Goal: Communication & Community: Ask a question

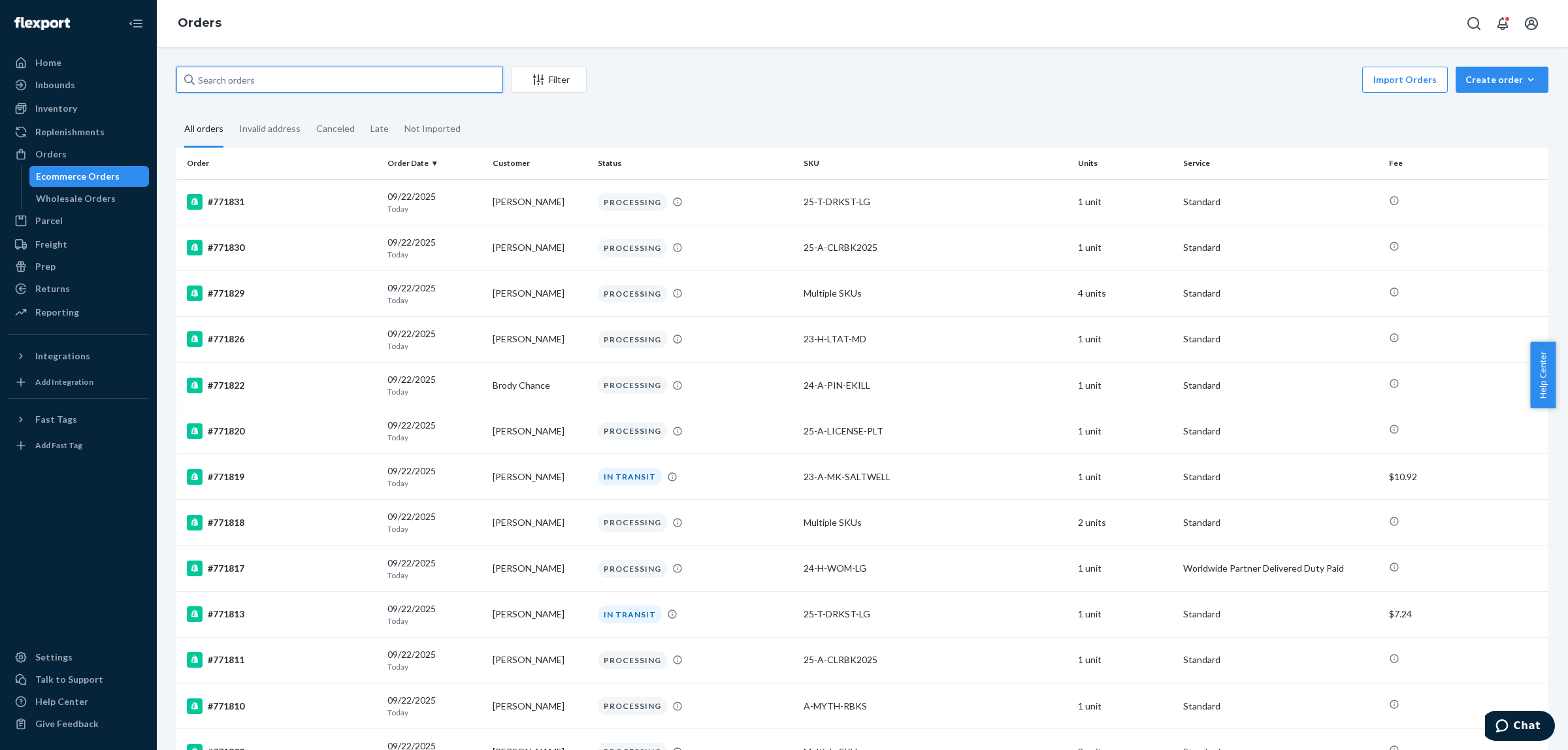
click at [259, 82] on input "text" at bounding box center [340, 80] width 326 height 26
paste input "769702"
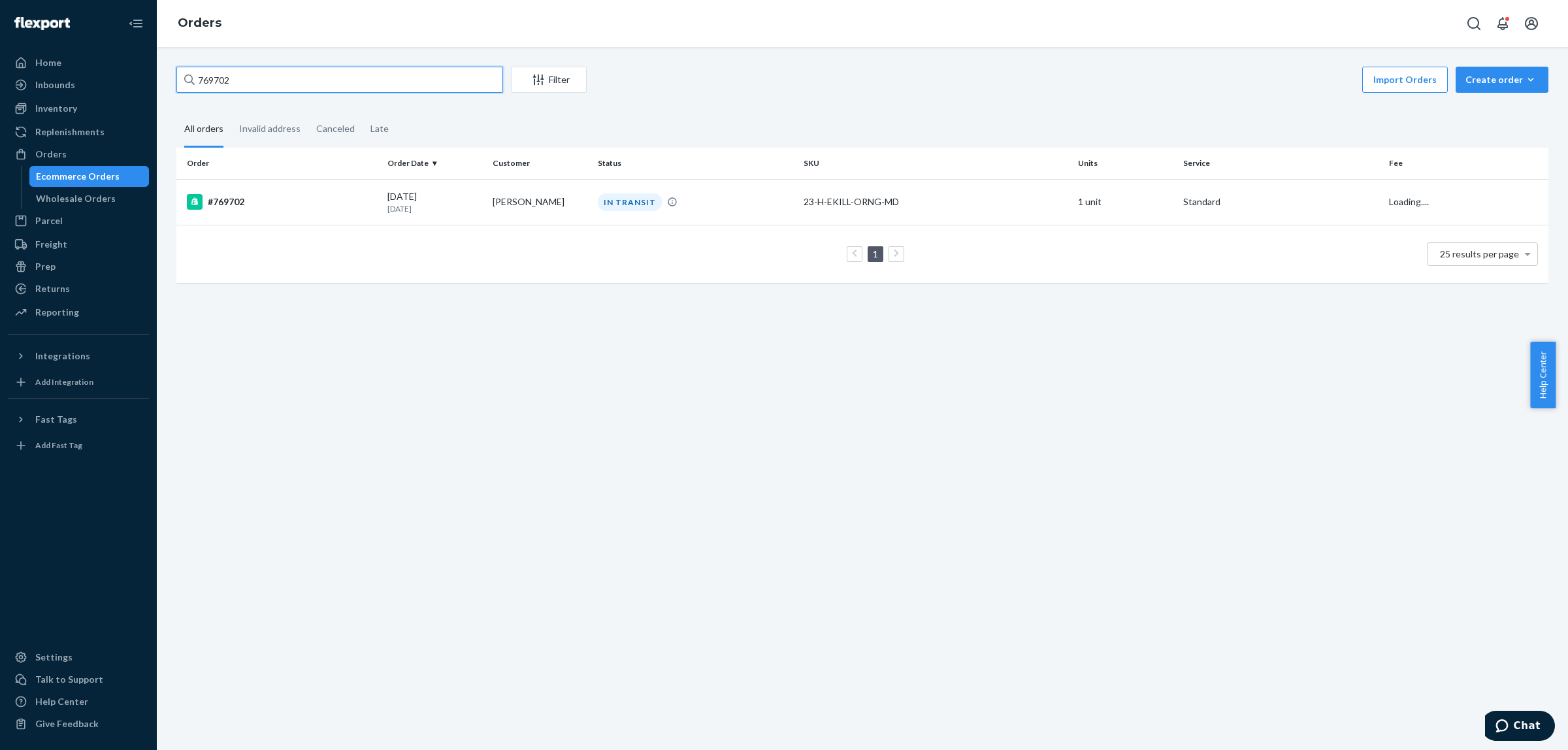
type input "769702"
click at [439, 213] on p "[DATE]" at bounding box center [435, 209] width 95 height 11
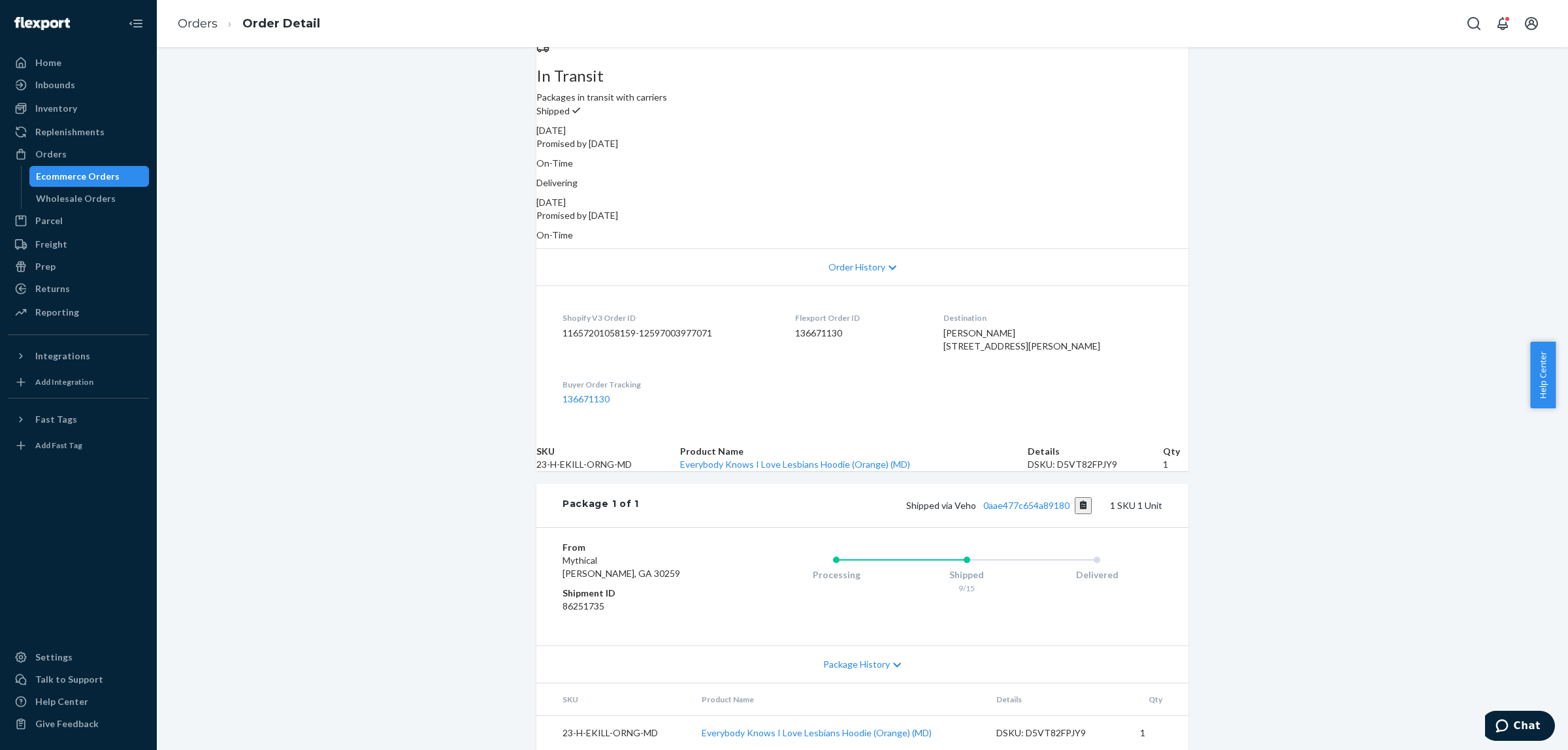
scroll to position [165, 0]
click at [1031, 500] on link "0aae477c654a89180" at bounding box center [1027, 505] width 86 height 11
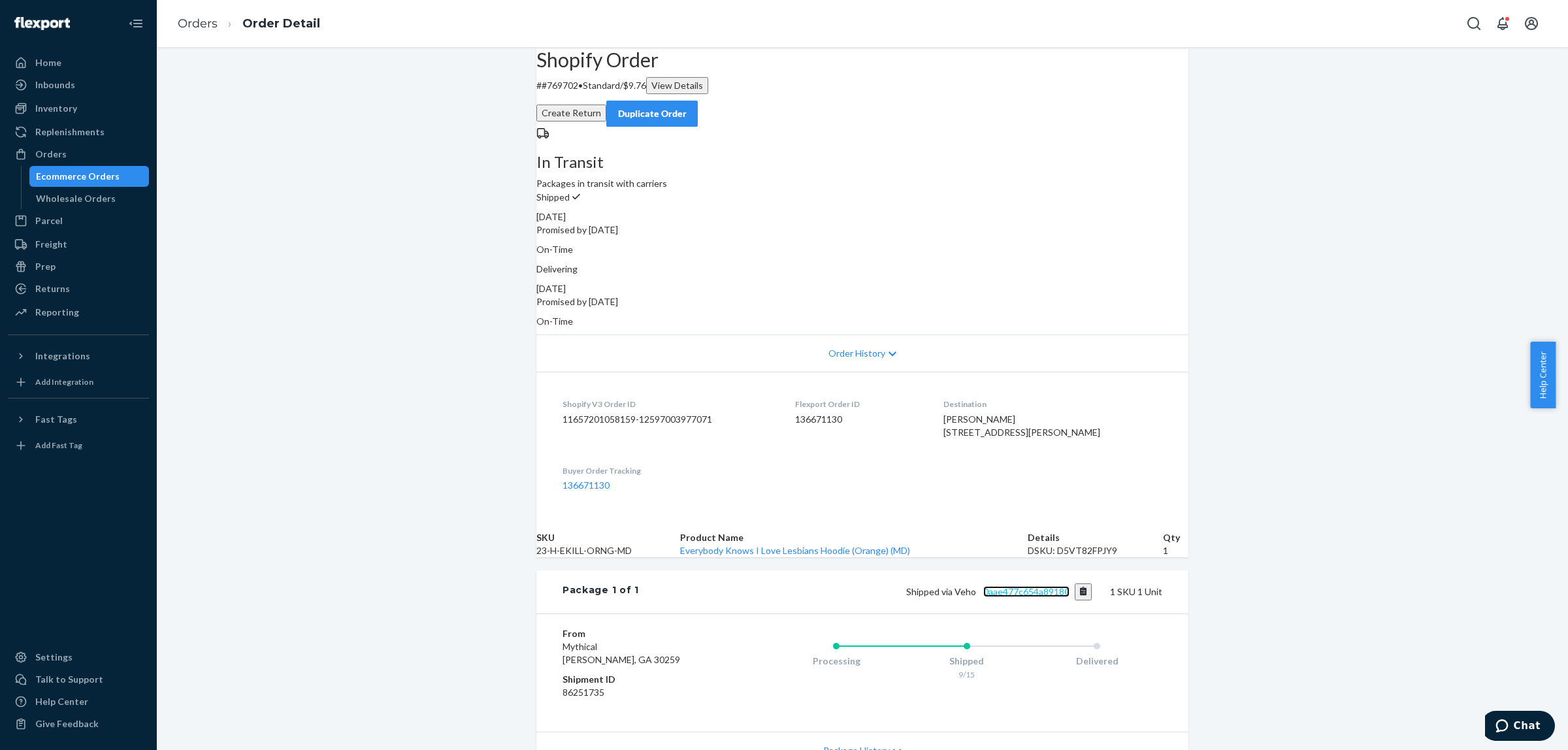
scroll to position [0, 0]
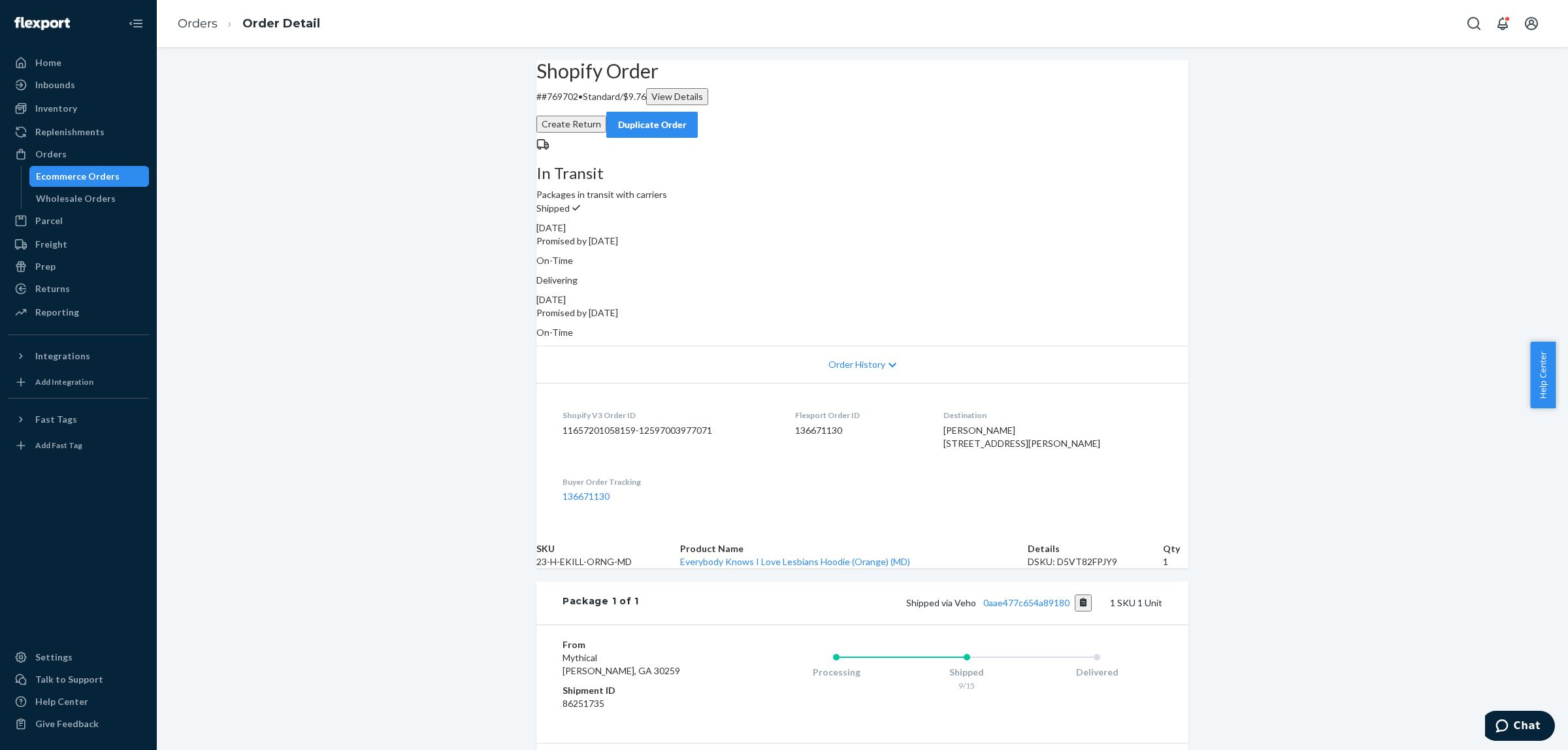
click at [586, 105] on p "# #769702 • Standard / $9.76 View Details" at bounding box center [862, 96] width 652 height 17
copy p "769702"
click at [1518, 731] on span "Chat" at bounding box center [1527, 726] width 27 height 12
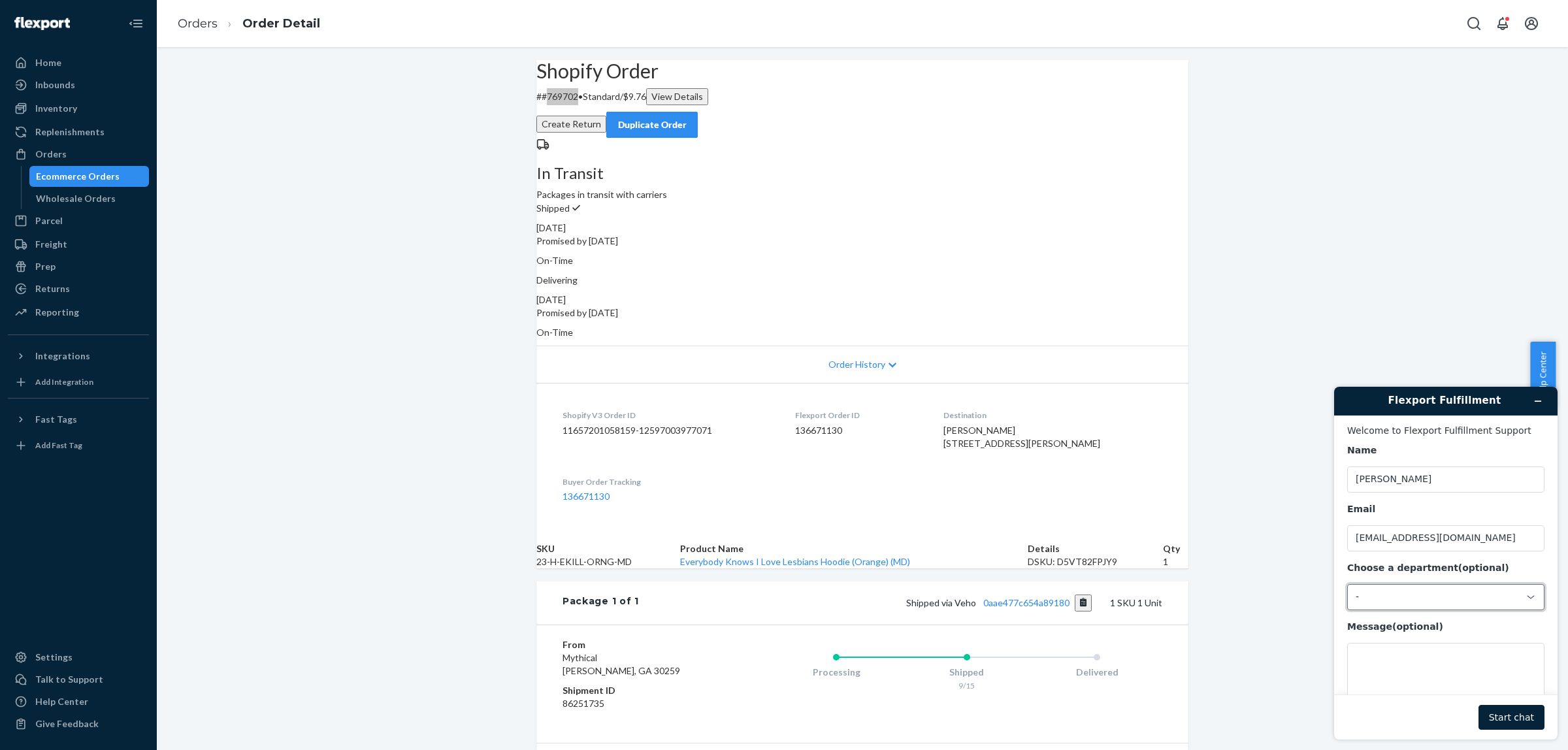
click at [1461, 599] on div "-" at bounding box center [1438, 597] width 165 height 12
click at [1414, 656] on li "Messaging (Chat Team)" at bounding box center [1445, 655] width 193 height 24
click at [1439, 668] on textarea "Message (optional)" at bounding box center [1446, 680] width 198 height 73
click at [1494, 656] on textarea "Hi just want to confirm if this order was handed over to Veho" at bounding box center [1446, 680] width 198 height 73
click at [1498, 655] on textarea "Hi just want to confirm if this order was handed over to Veho" at bounding box center [1446, 680] width 198 height 73
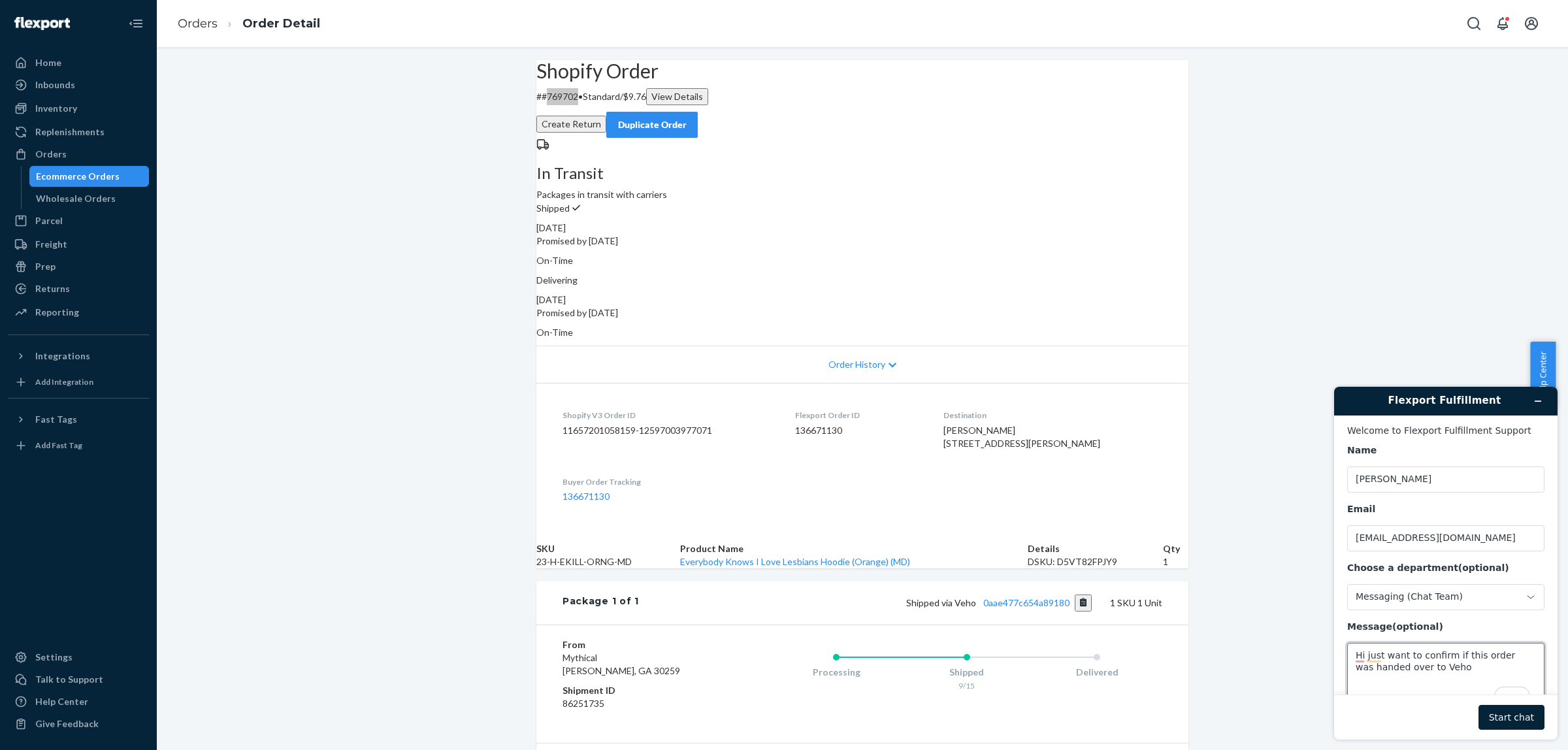
paste textarea "769702"
click at [1481, 677] on textarea "Hi just want to confirm if this order 769702 was handed over to Veho" at bounding box center [1446, 680] width 198 height 73
type textarea "Hi just want to confirm if this order 769702 was handed over to Veho as the tra…"
click at [1513, 730] on footer "Start chat" at bounding box center [1446, 717] width 223 height 45
click at [1515, 720] on button "Start chat" at bounding box center [1511, 717] width 66 height 25
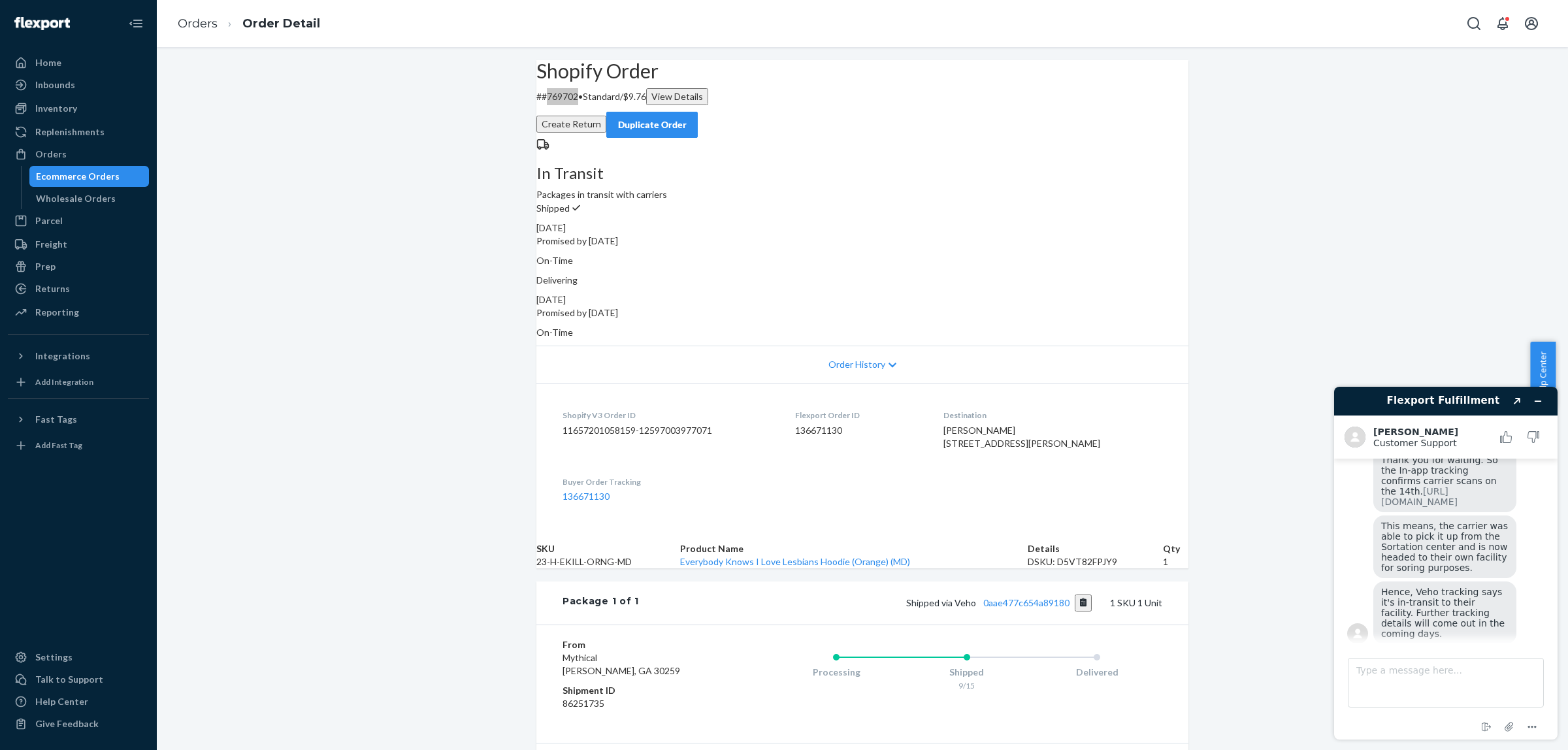
scroll to position [250, 0]
drag, startPoint x: 1554, startPoint y: 579, endPoint x: 1555, endPoint y: 569, distance: 10.0
click at [1555, 569] on div "Flexport Fulfillment Created with Sketch. [PERSON_NAME] Customer Support Custom…" at bounding box center [1446, 563] width 223 height 353
click at [1459, 670] on textarea "Type a message here..." at bounding box center [1446, 683] width 196 height 50
type textarea "copy thank you"
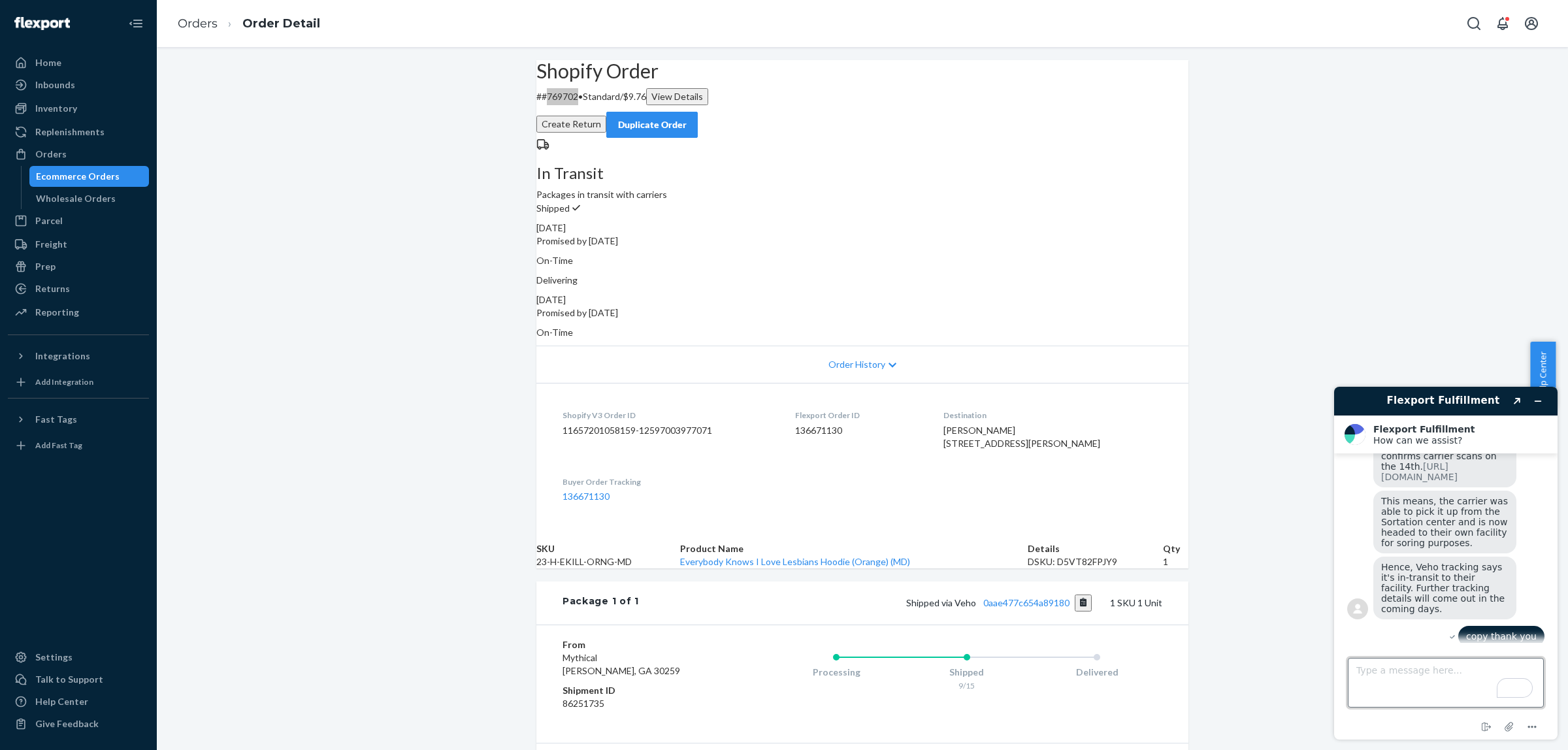
scroll to position [236, 0]
click at [1535, 401] on icon "Minimize widget" at bounding box center [1538, 401] width 6 height 0
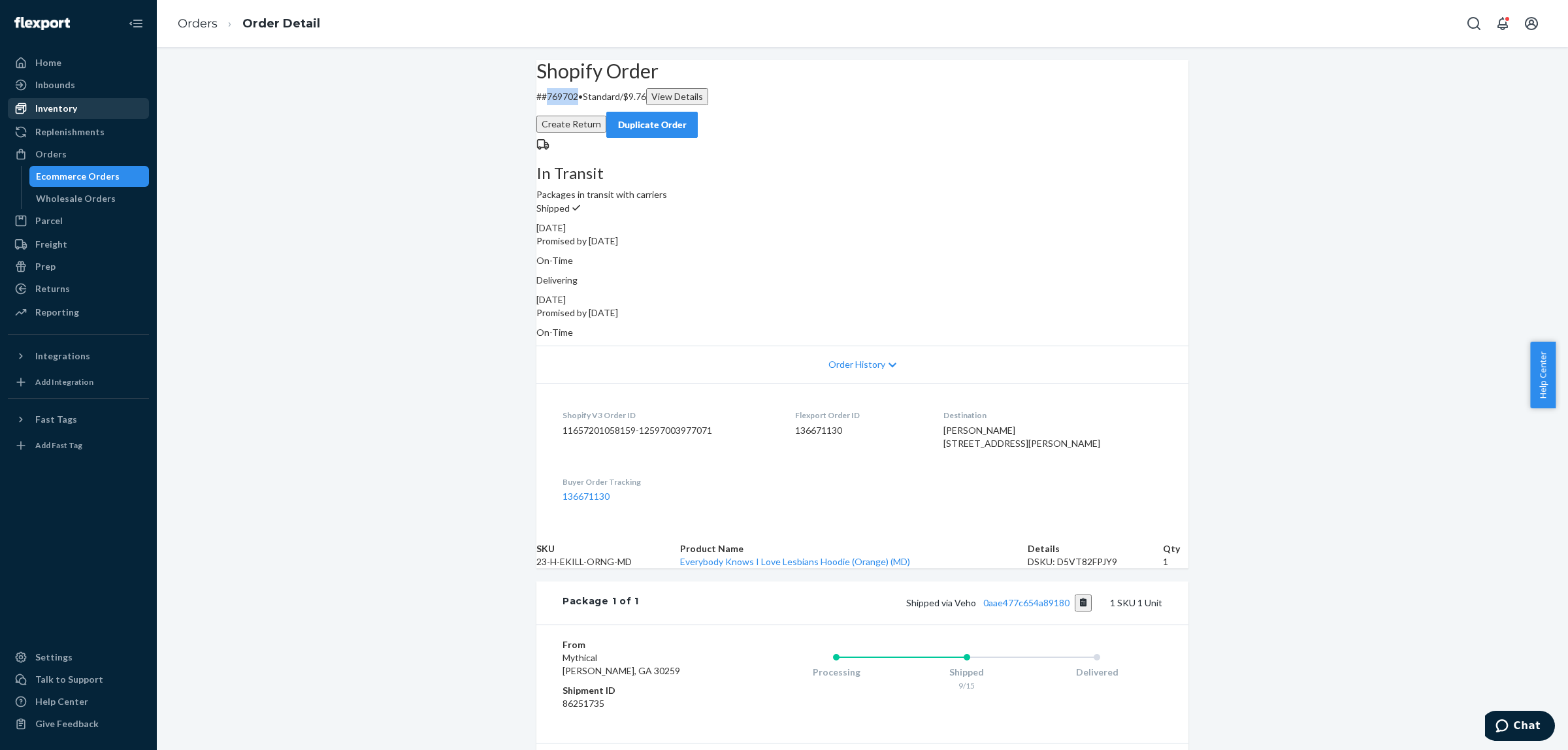
click at [94, 112] on div "Inventory" at bounding box center [78, 108] width 139 height 18
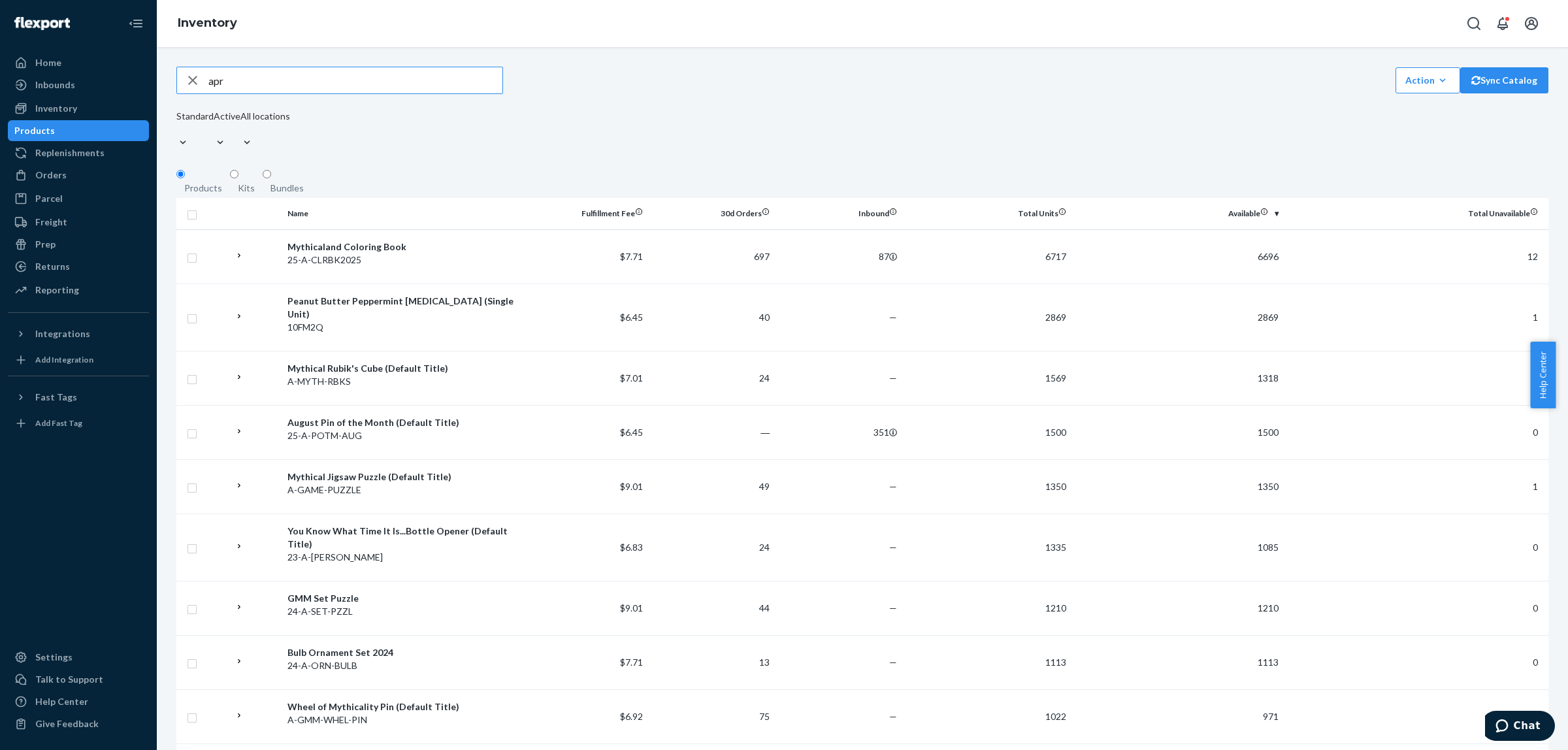
type input "apr"
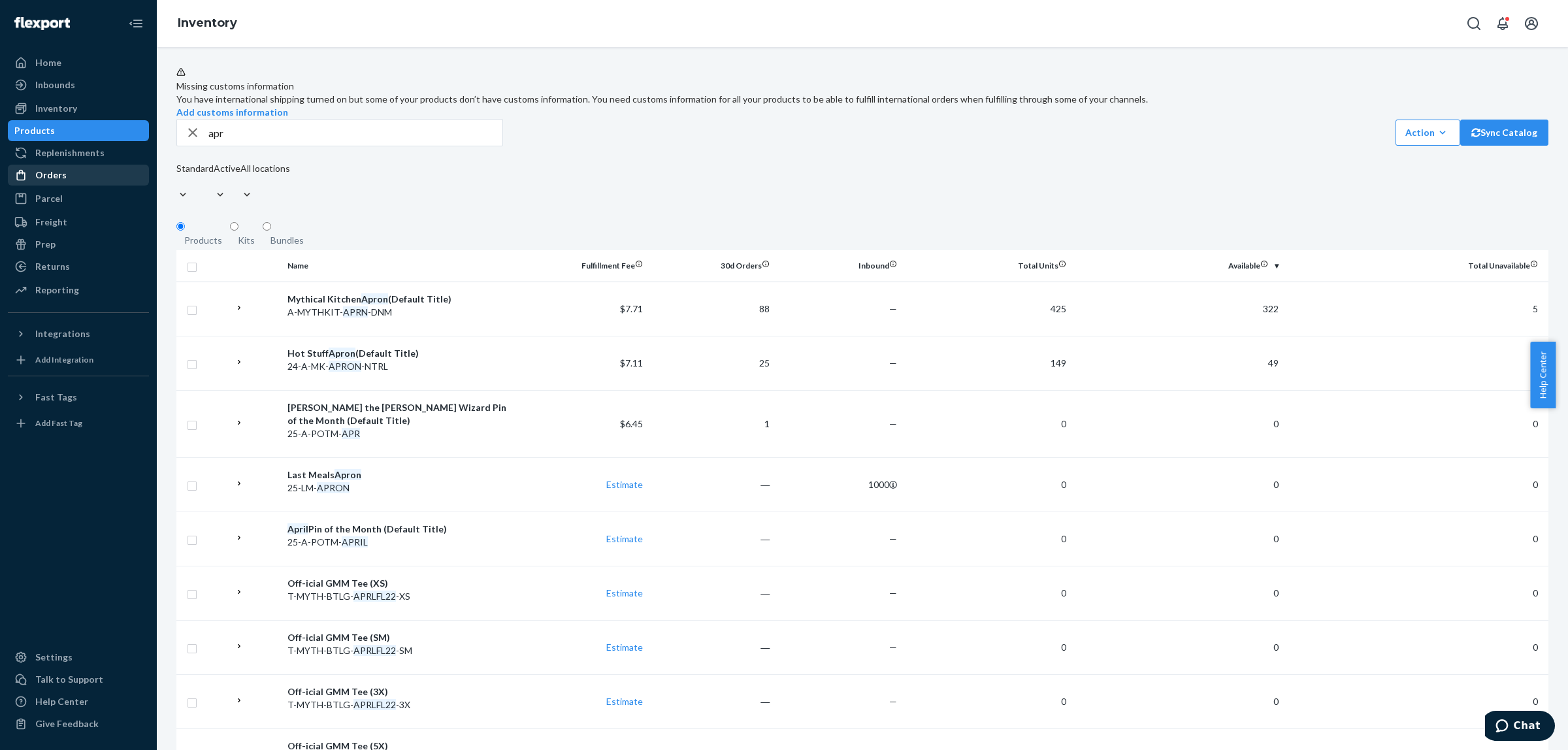
click at [69, 174] on div "Orders" at bounding box center [78, 175] width 139 height 18
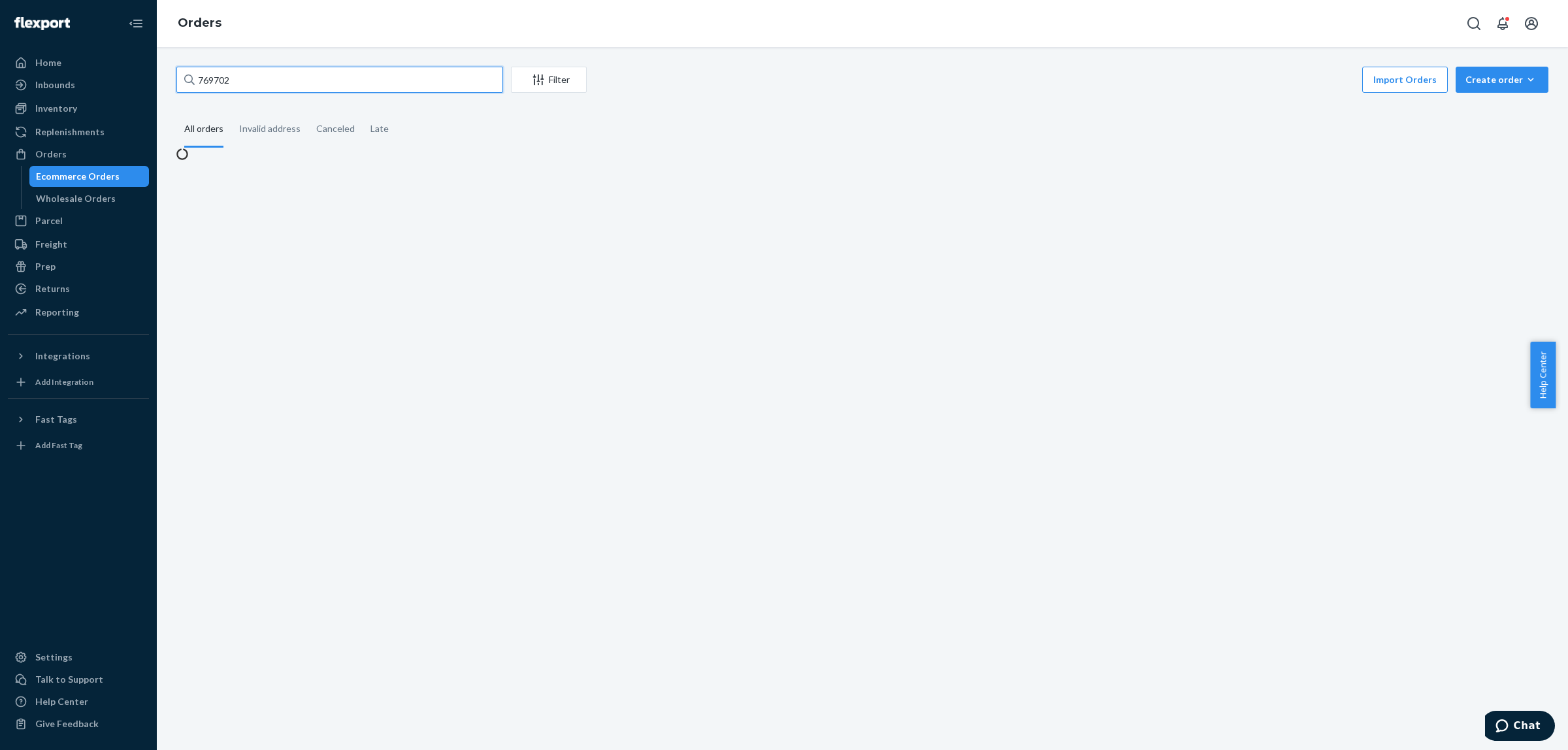
click at [258, 85] on input "769702" at bounding box center [340, 80] width 326 height 26
paste input "#768615"
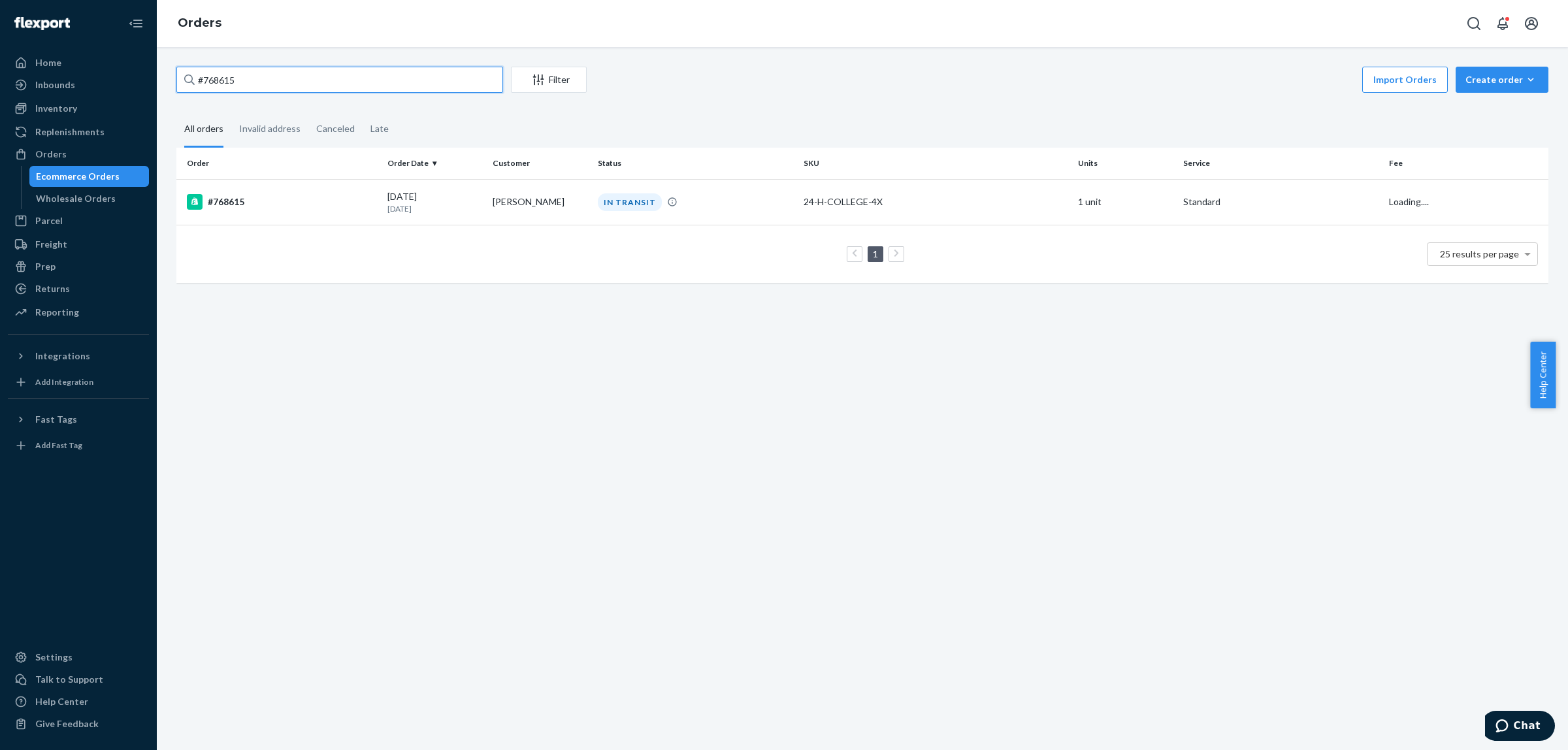
type input "#768615"
click at [328, 200] on div "#768615" at bounding box center [282, 202] width 190 height 16
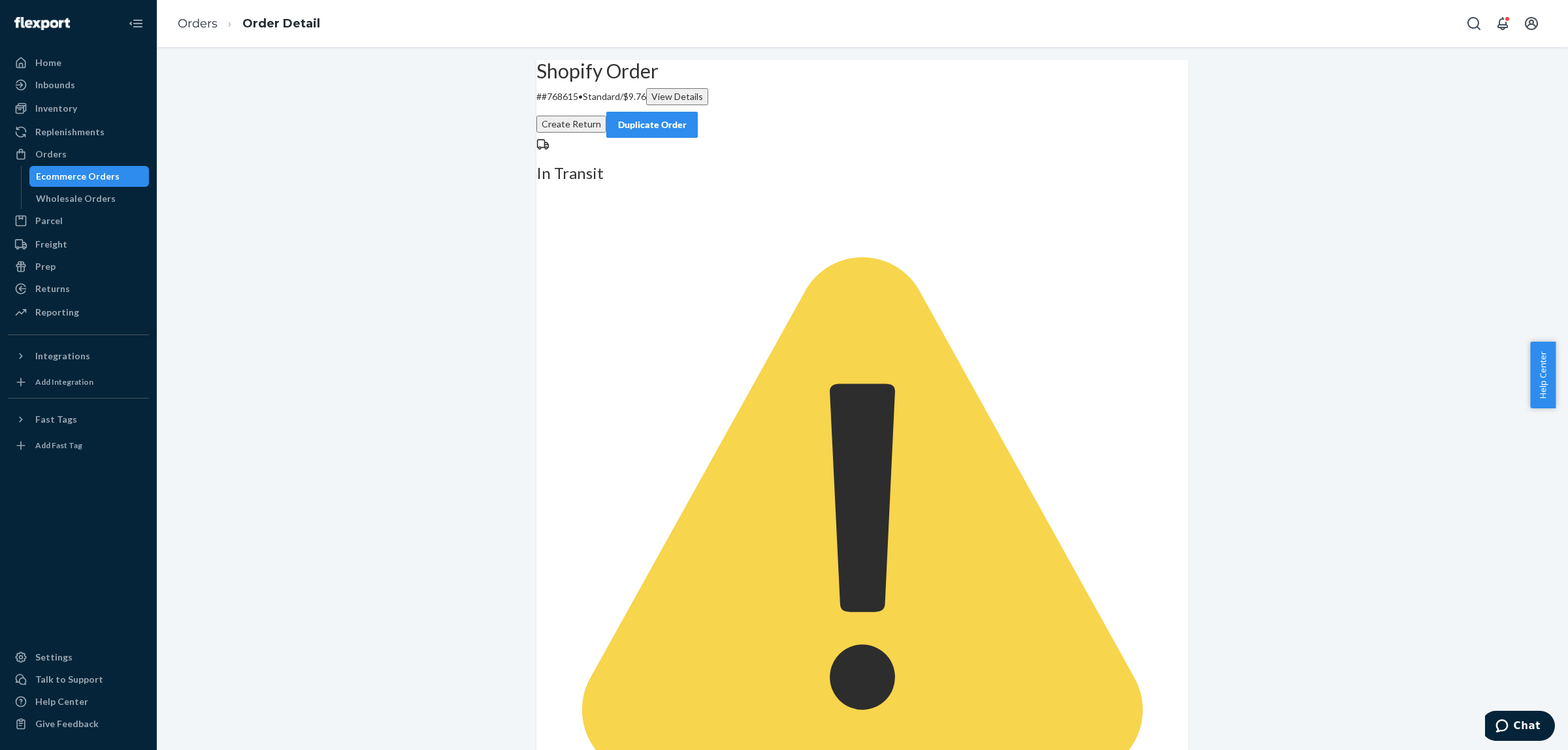
click at [698, 114] on button "Duplicate Order" at bounding box center [652, 125] width 92 height 26
click at [79, 102] on div "Inventory" at bounding box center [78, 108] width 139 height 18
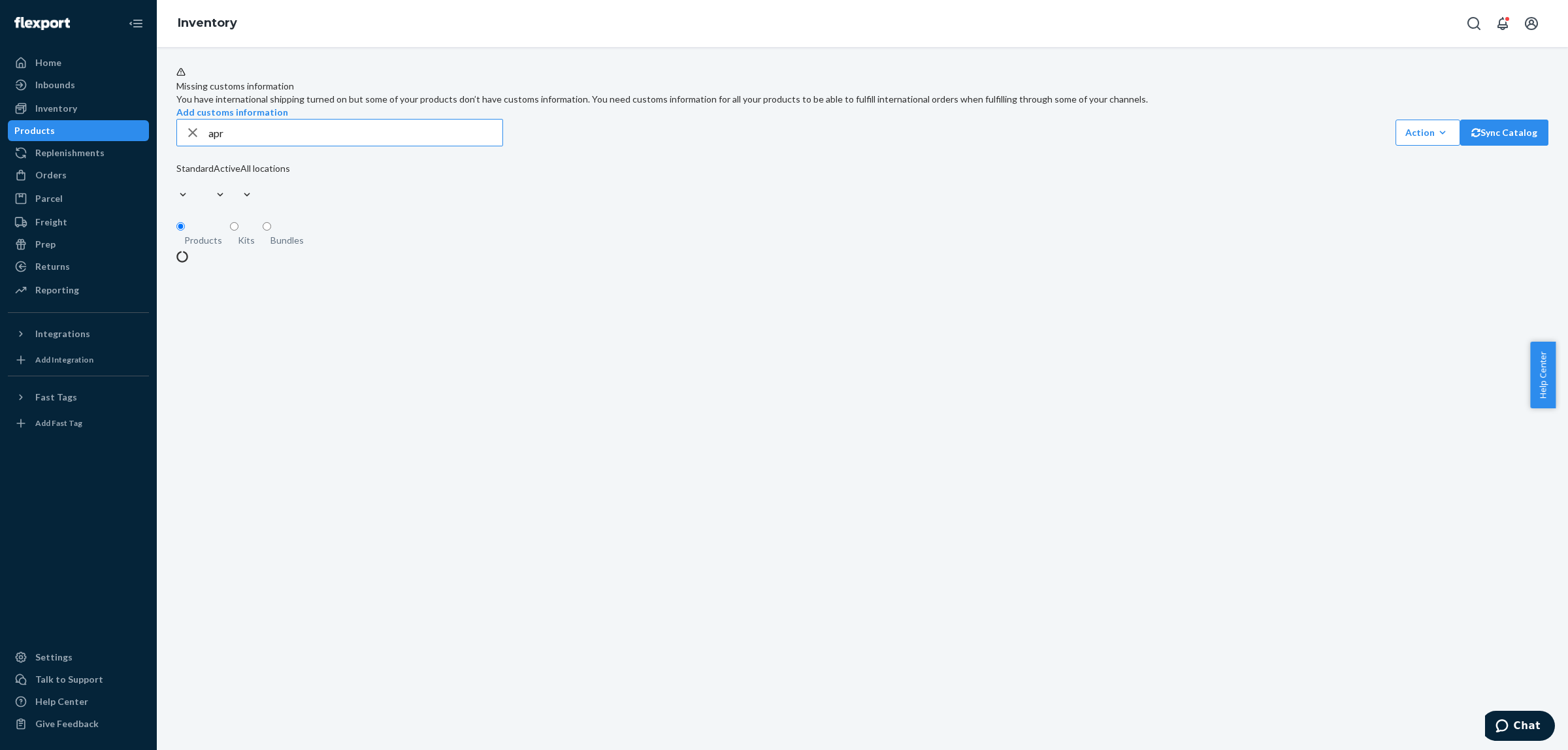
click at [244, 146] on input "apr" at bounding box center [356, 133] width 294 height 26
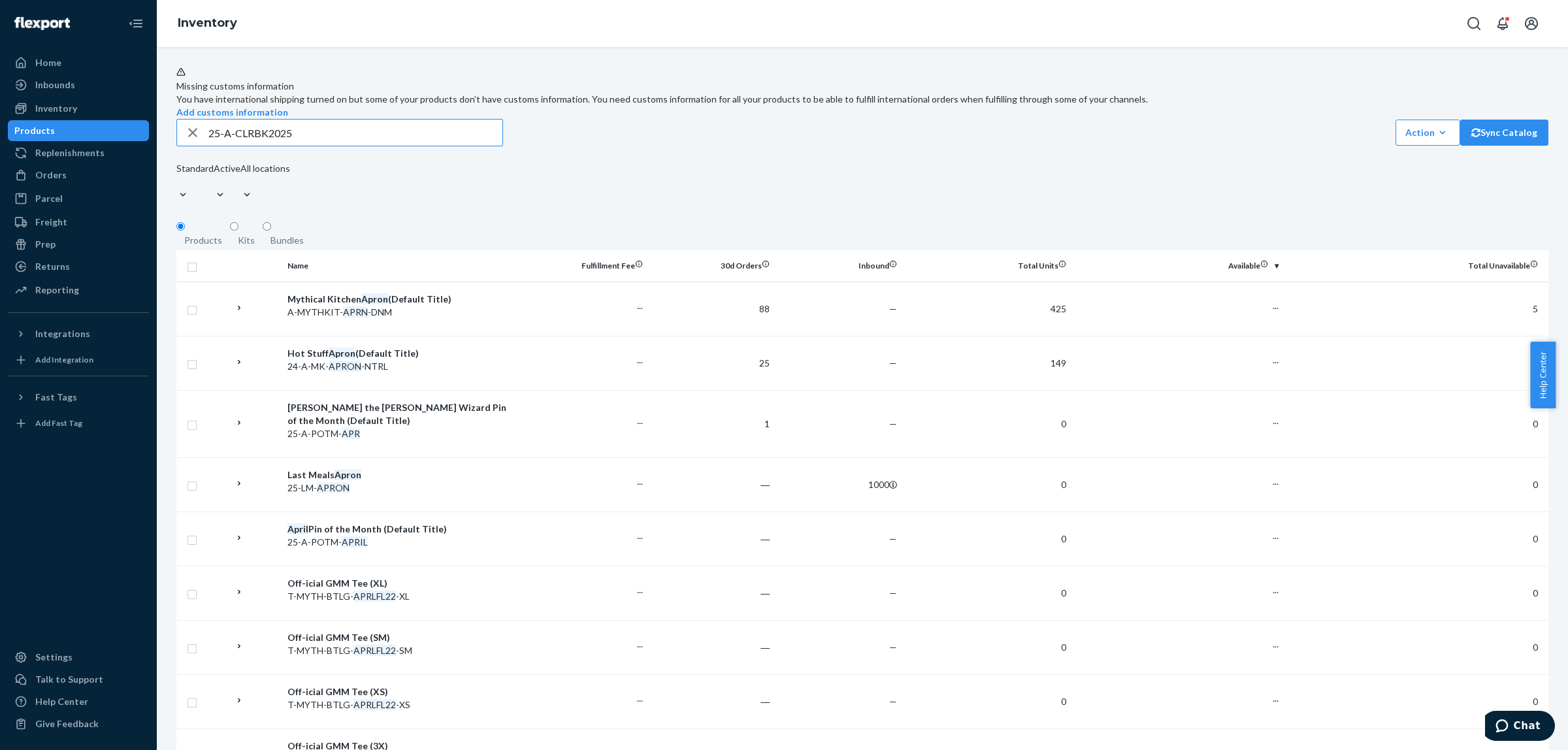
type input "25-A-CLRBK2025"
